Goal: Check status: Check status

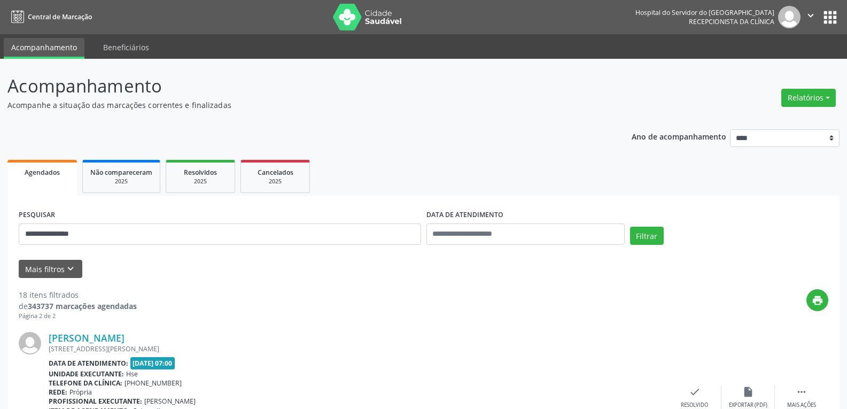
click at [359, 10] on img at bounding box center [367, 17] width 69 height 27
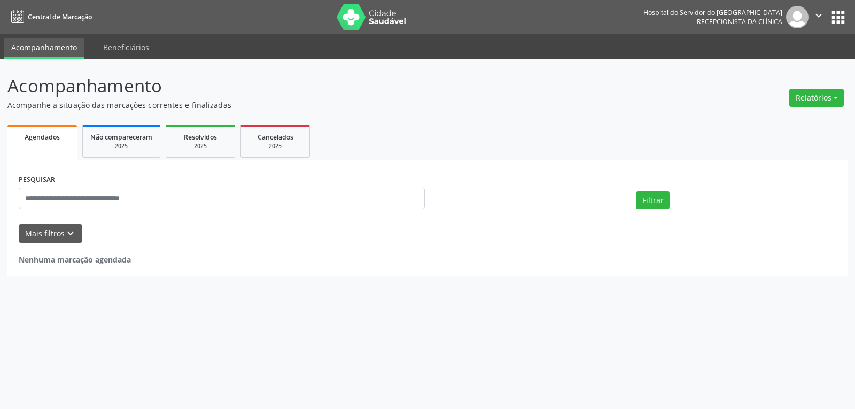
select select "*"
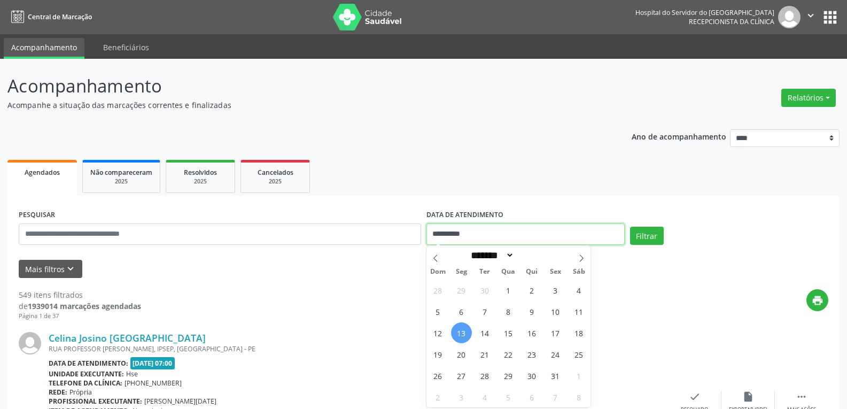
drag, startPoint x: 481, startPoint y: 236, endPoint x: 348, endPoint y: 231, distance: 132.6
click at [348, 231] on div "**********" at bounding box center [423, 229] width 815 height 45
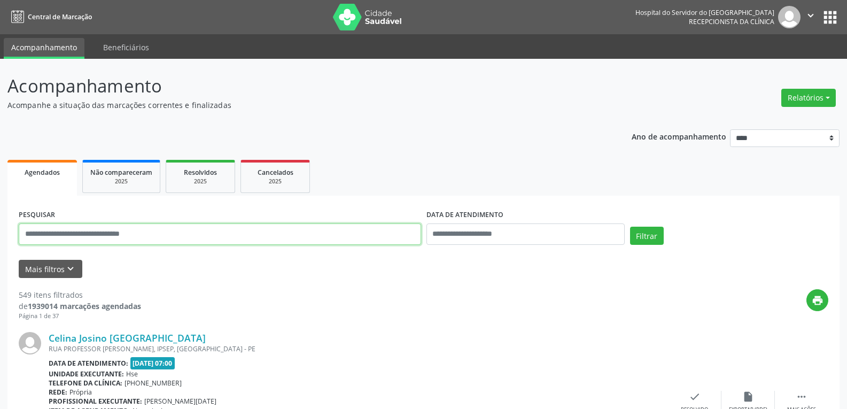
click at [335, 238] on input "text" at bounding box center [220, 233] width 402 height 21
click at [630, 227] on button "Filtrar" at bounding box center [647, 236] width 34 height 18
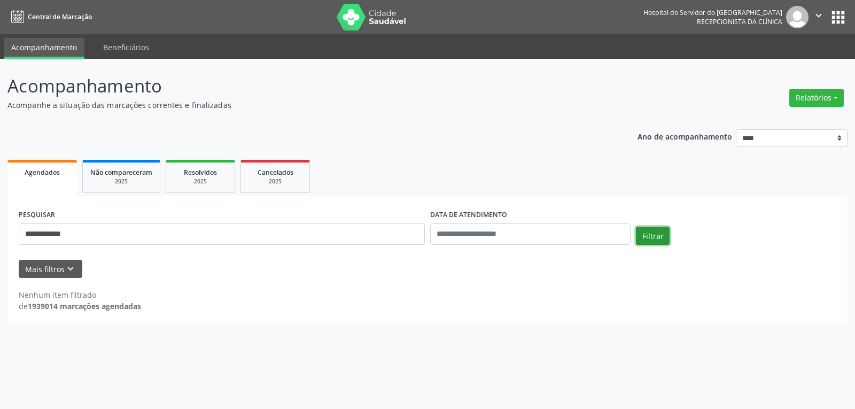
click at [649, 231] on button "Filtrar" at bounding box center [653, 236] width 34 height 18
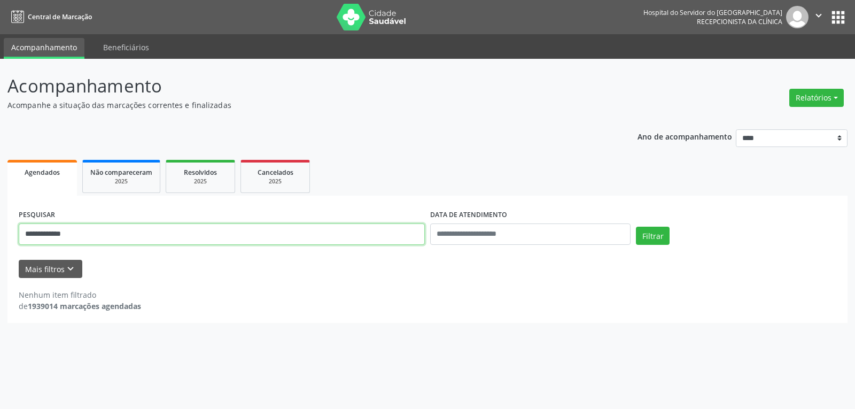
drag, startPoint x: 80, startPoint y: 231, endPoint x: 0, endPoint y: 233, distance: 79.6
click at [0, 233] on div "**********" at bounding box center [427, 234] width 855 height 350
type input "**********"
click at [636, 227] on button "Filtrar" at bounding box center [653, 236] width 34 height 18
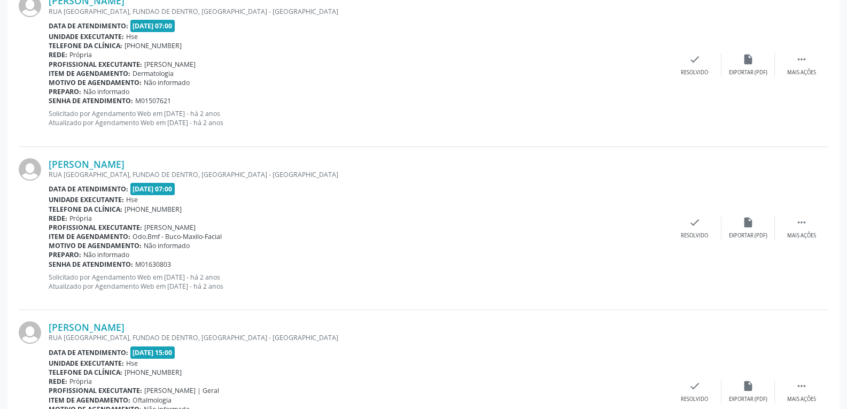
scroll to position [2052, 0]
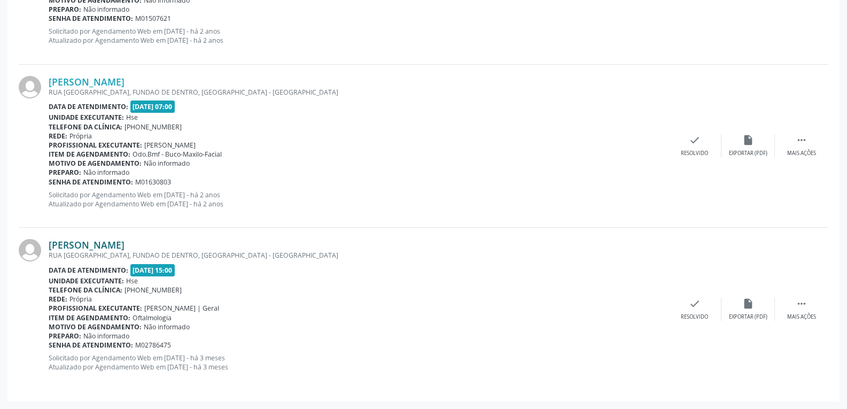
click at [111, 248] on link "[PERSON_NAME]" at bounding box center [87, 245] width 76 height 12
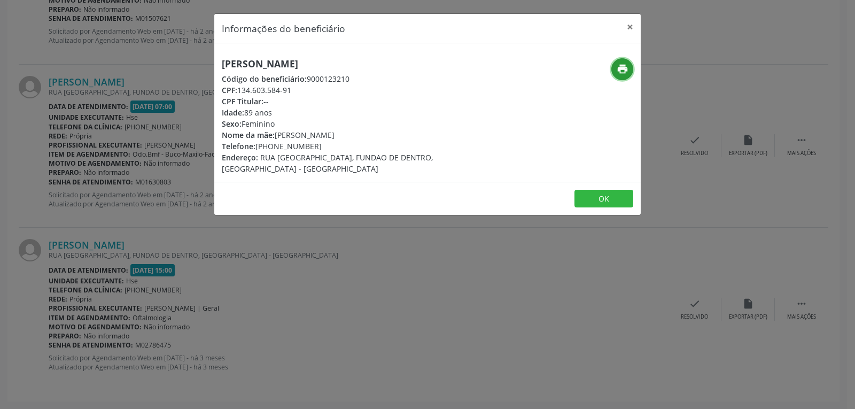
click at [621, 71] on icon "print" at bounding box center [623, 69] width 12 height 12
drag, startPoint x: 239, startPoint y: 89, endPoint x: 302, endPoint y: 85, distance: 63.2
click at [302, 85] on div "CPF: 134.603.584-91" at bounding box center [356, 89] width 269 height 11
copy div "134.603.584-91"
drag, startPoint x: 271, startPoint y: 144, endPoint x: 323, endPoint y: 143, distance: 51.9
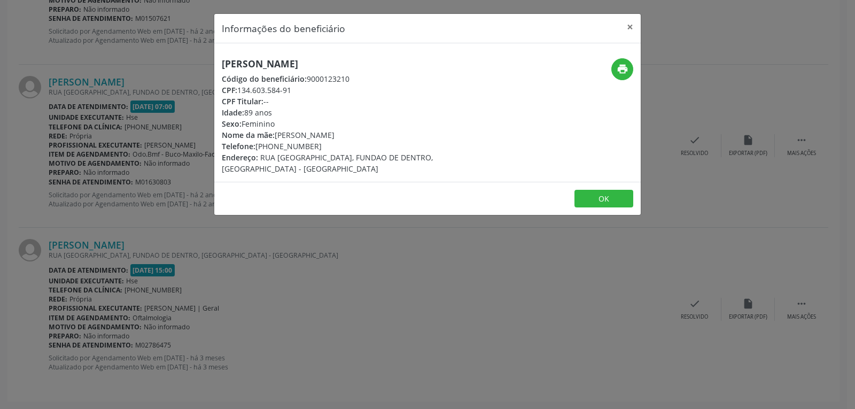
click at [323, 143] on div "Telefone: [PHONE_NUMBER]" at bounding box center [356, 146] width 269 height 11
copy div "98456-0398"
click at [633, 26] on button "×" at bounding box center [629, 27] width 21 height 26
